Goal: Task Accomplishment & Management: Manage account settings

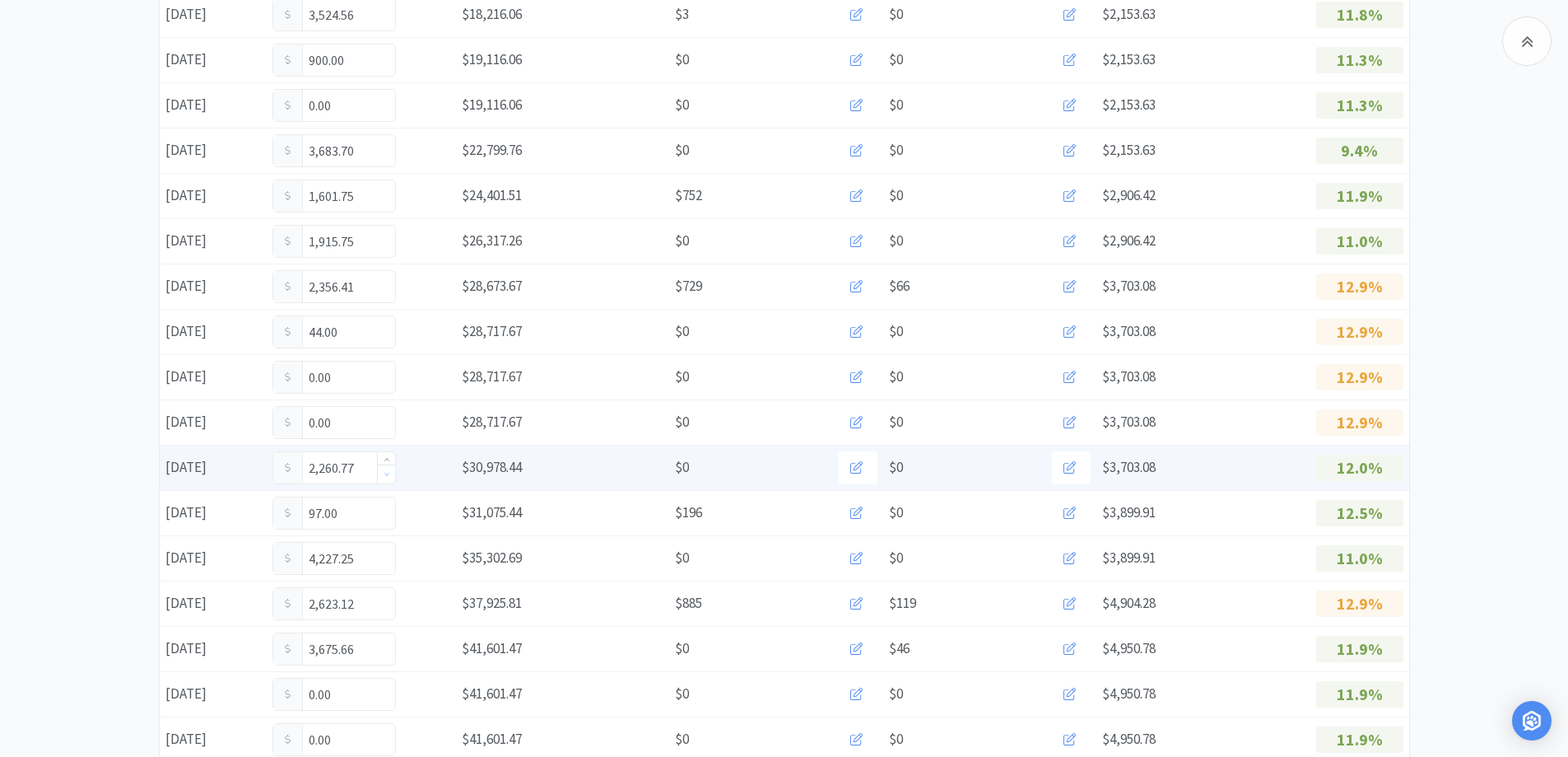
scroll to position [949, 0]
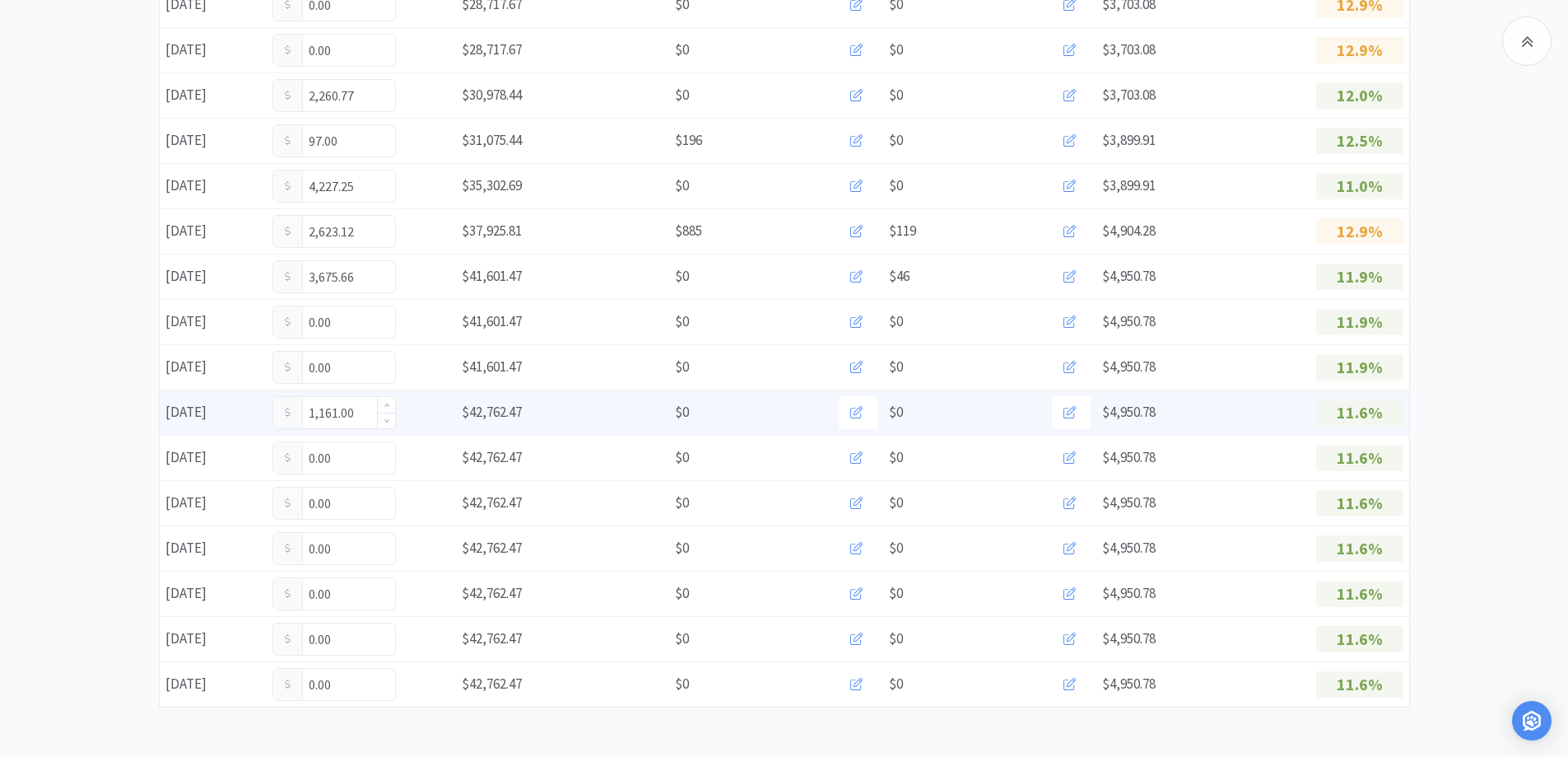
click at [360, 411] on input "1,161.00" at bounding box center [334, 412] width 122 height 31
type input "1"
type input "1,723.50"
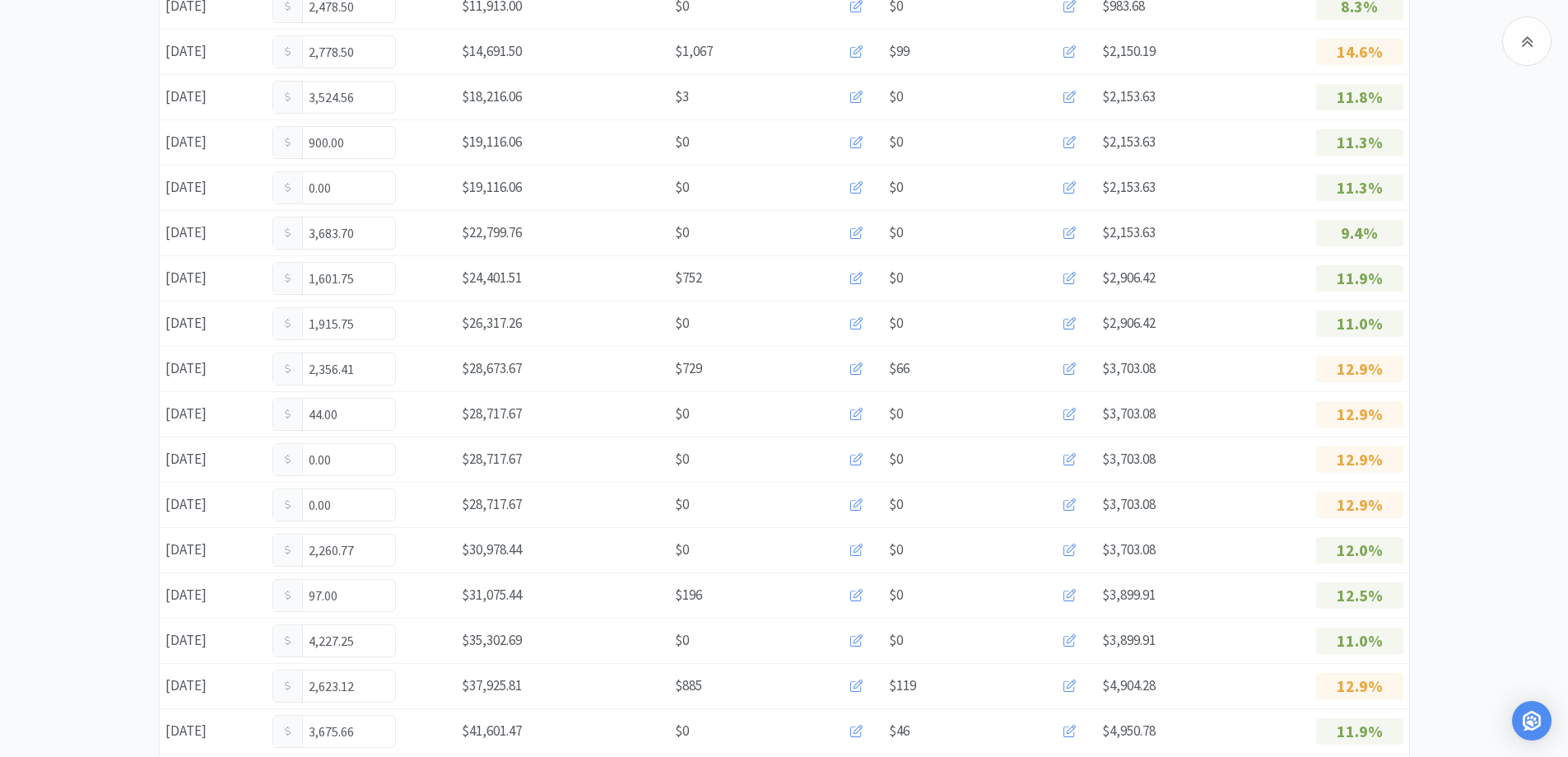
scroll to position [905, 0]
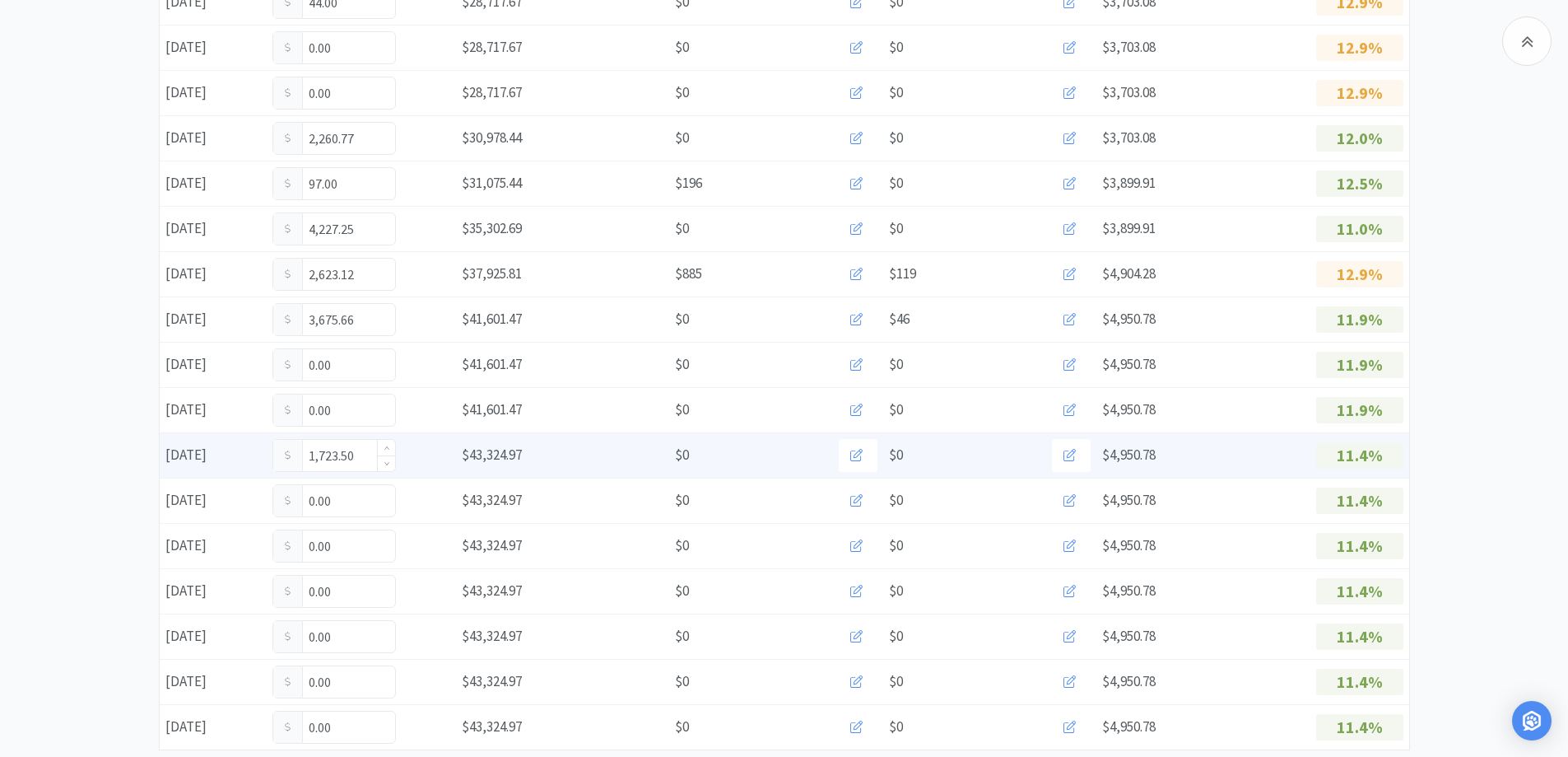
click at [363, 451] on input "1,723.50" at bounding box center [334, 455] width 122 height 31
type input "1"
type input "1,894.50"
click at [360, 458] on input "1,894.50" at bounding box center [334, 455] width 122 height 31
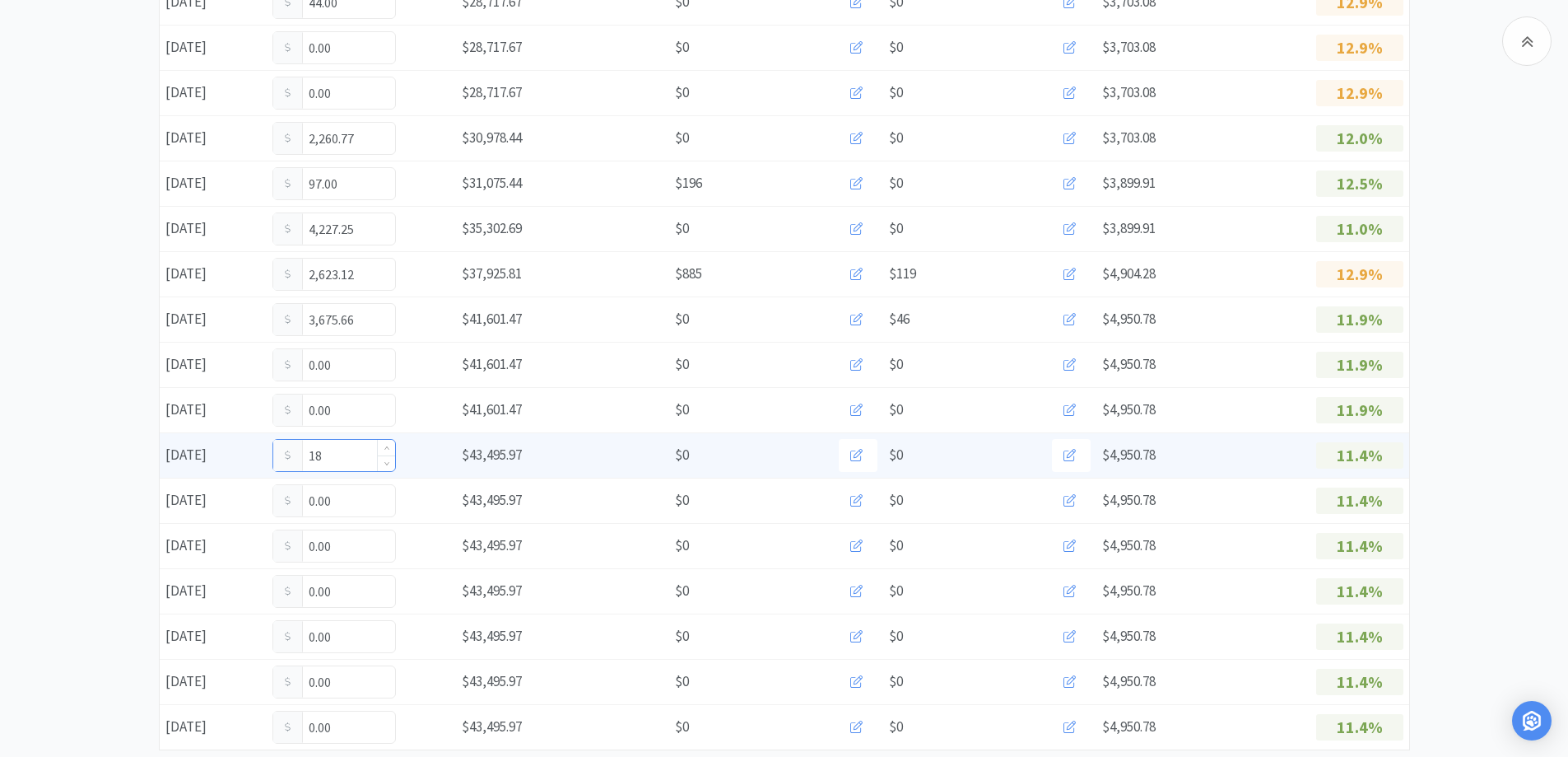
type input "1"
type input "2,078.50"
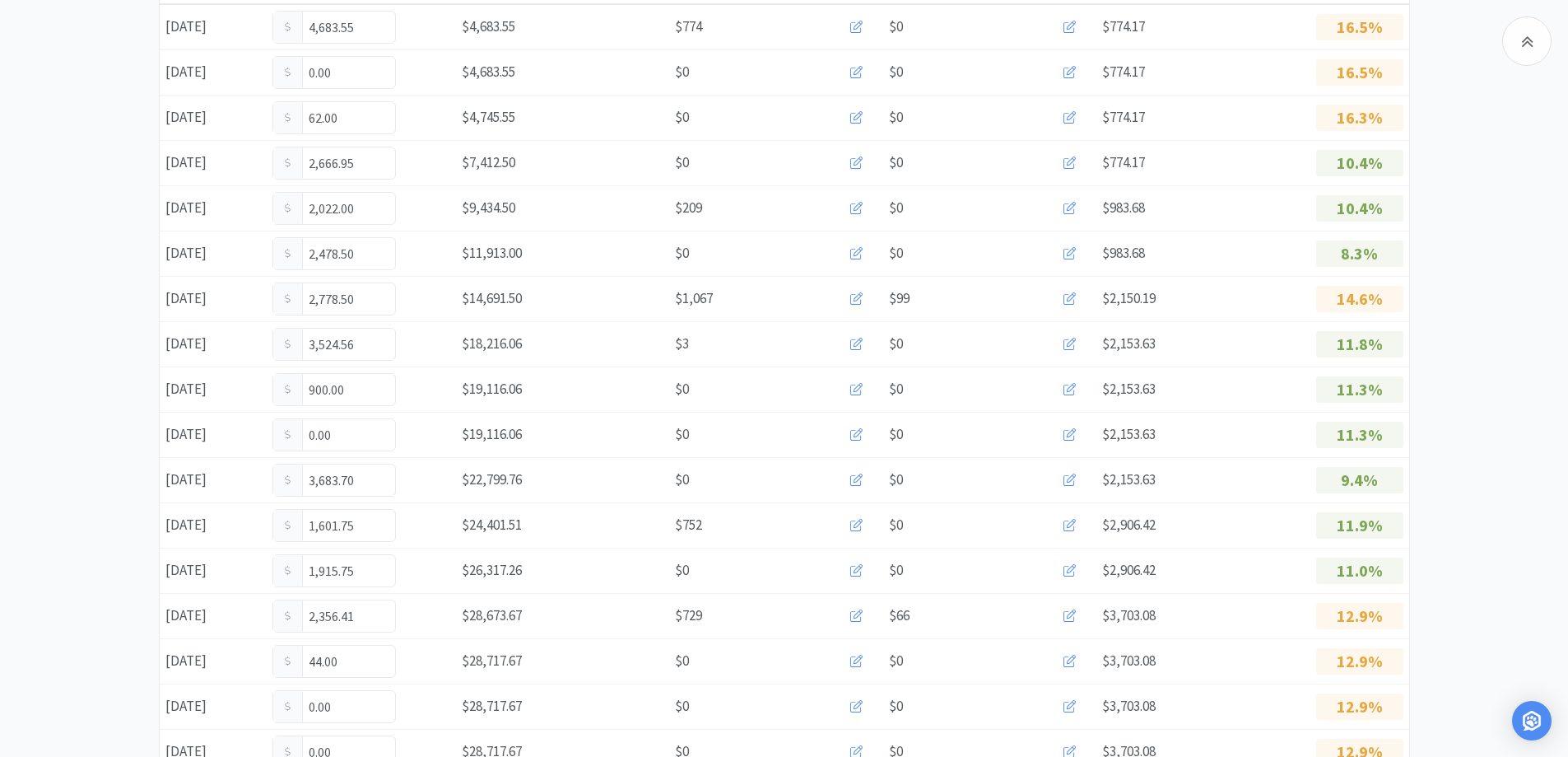
scroll to position [0, 0]
